Goal: Find specific page/section: Find specific page/section

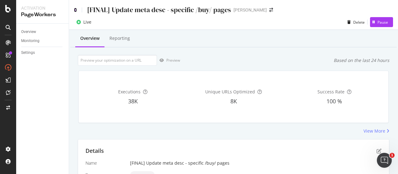
click at [75, 10] on icon at bounding box center [75, 10] width 3 height 4
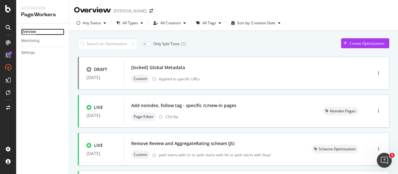
click at [31, 33] on div "Overview" at bounding box center [28, 32] width 15 height 7
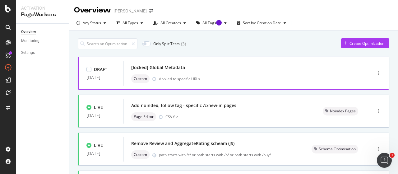
click at [178, 67] on div "[locked] Global Metadata" at bounding box center [158, 67] width 54 height 6
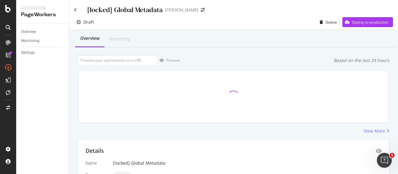
scroll to position [146, 0]
click at [76, 10] on icon at bounding box center [75, 10] width 3 height 4
